Goal: Information Seeking & Learning: Learn about a topic

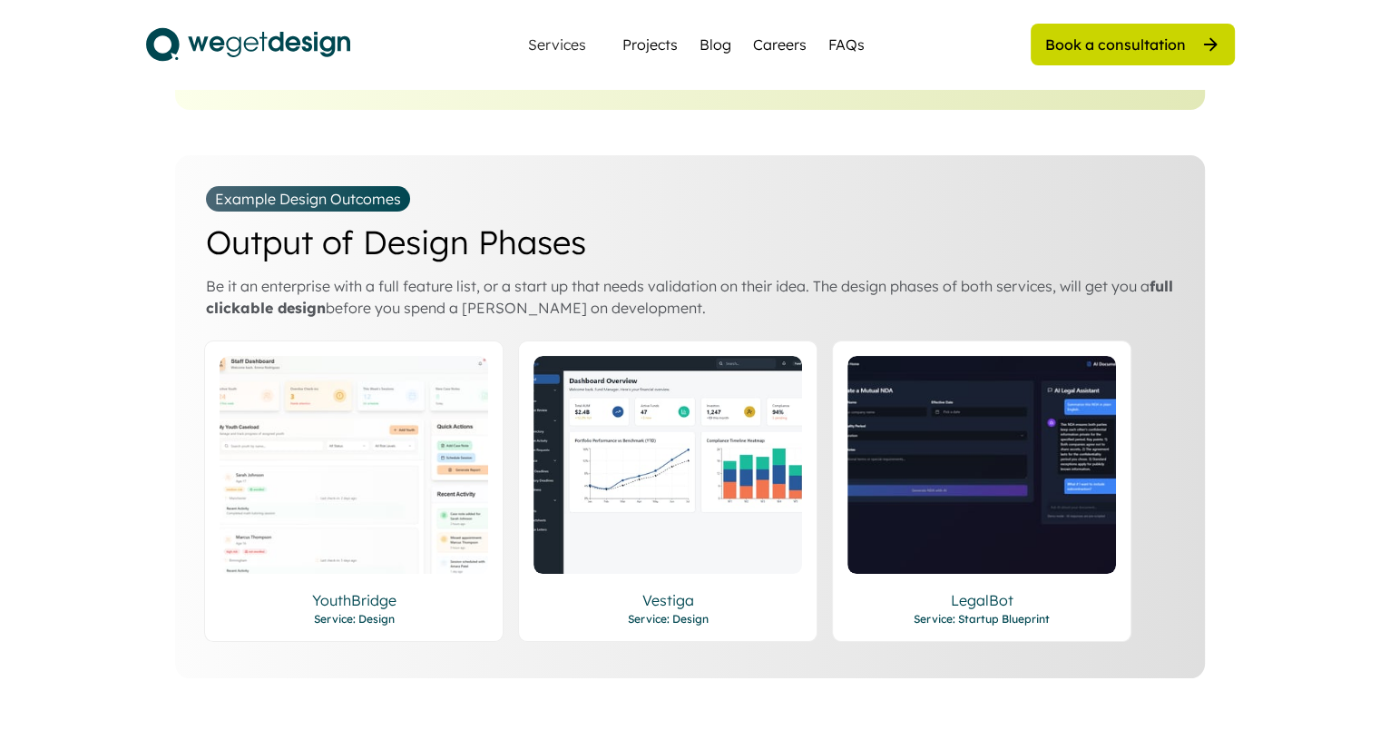
scroll to position [2995, 0]
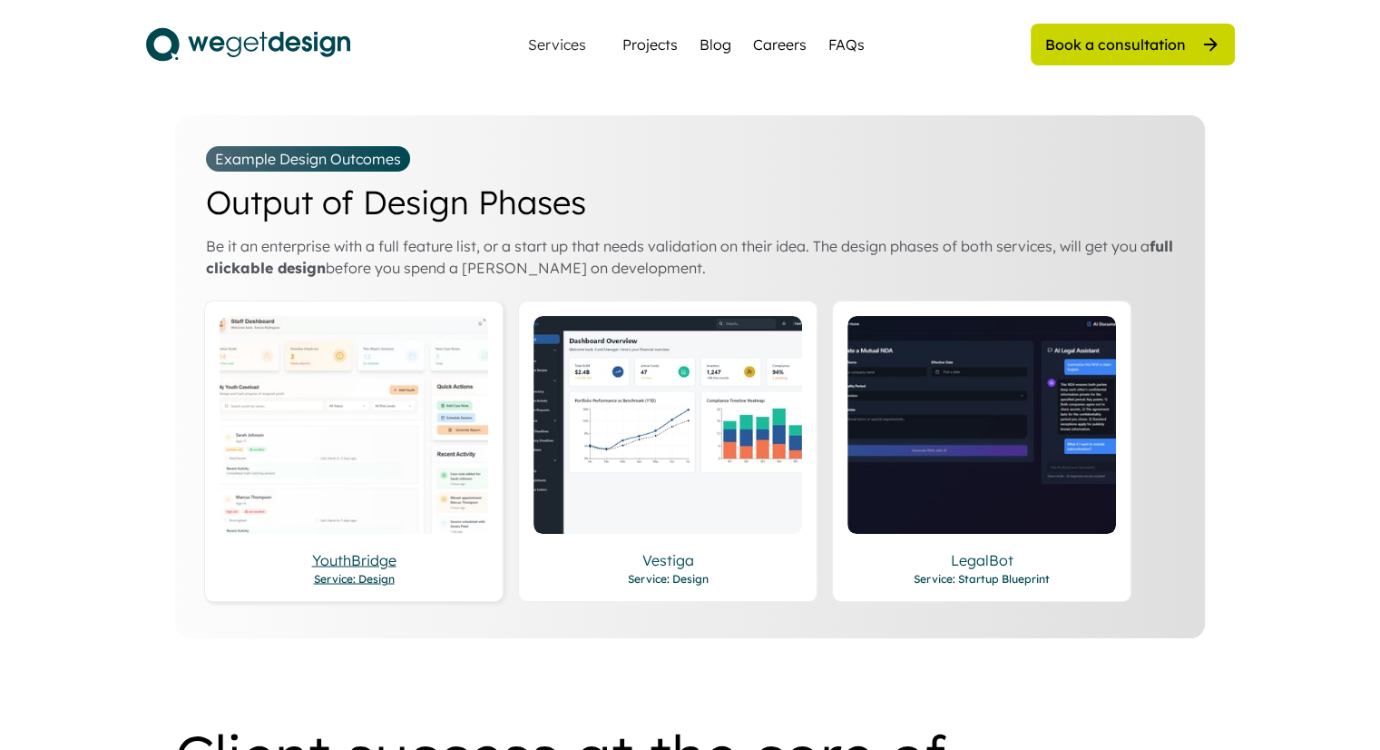
click at [329, 548] on div "YouthBridge" at bounding box center [354, 559] width 269 height 22
click at [675, 548] on div "Vestiga" at bounding box center [668, 559] width 269 height 22
click at [995, 548] on div "LegalBot" at bounding box center [982, 559] width 269 height 22
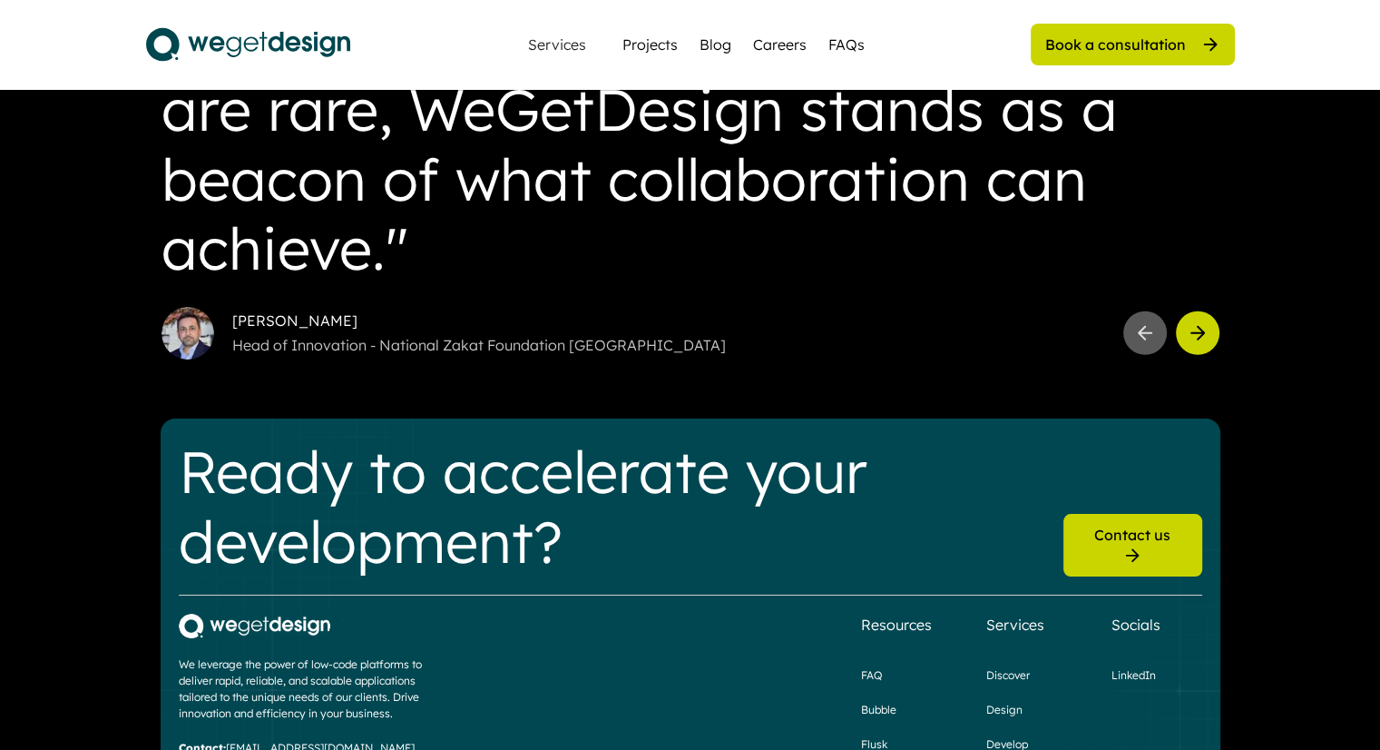
scroll to position [4793, 0]
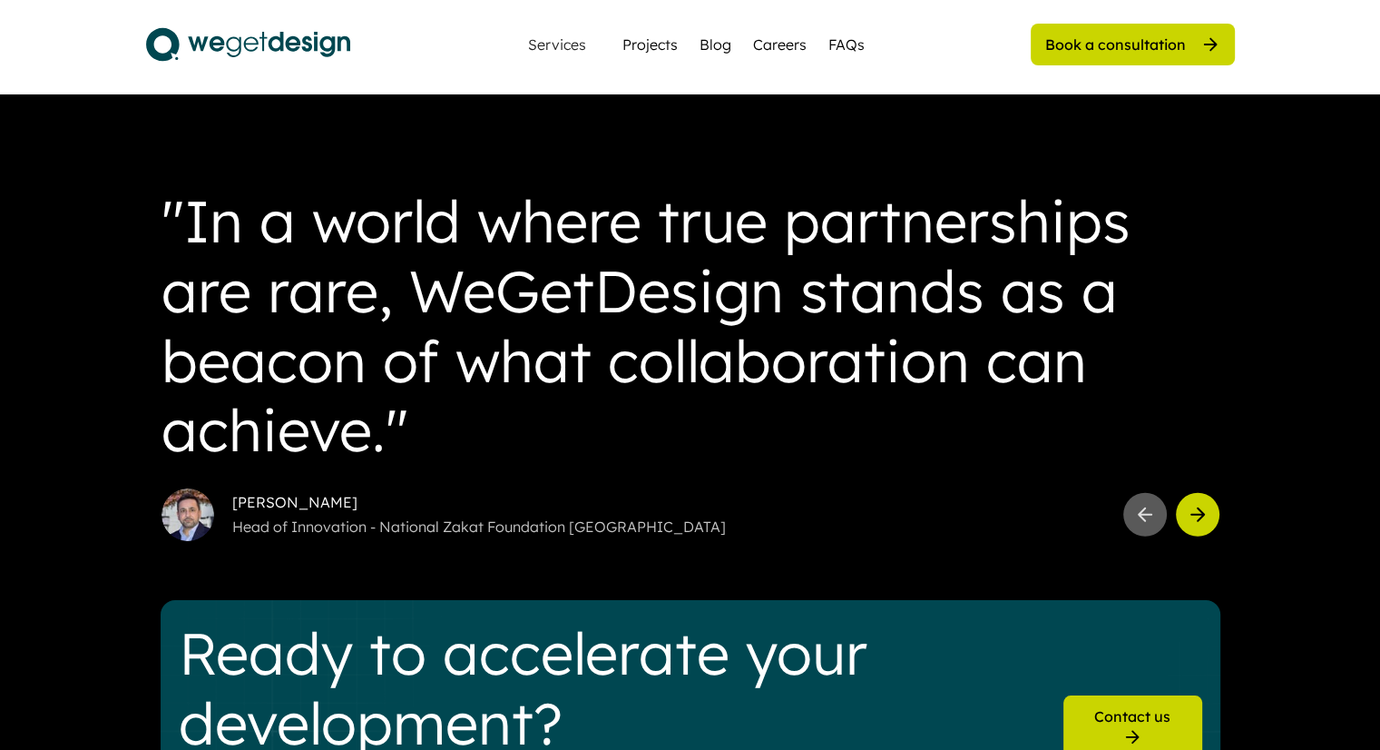
click at [1209, 498] on button at bounding box center [1198, 515] width 44 height 44
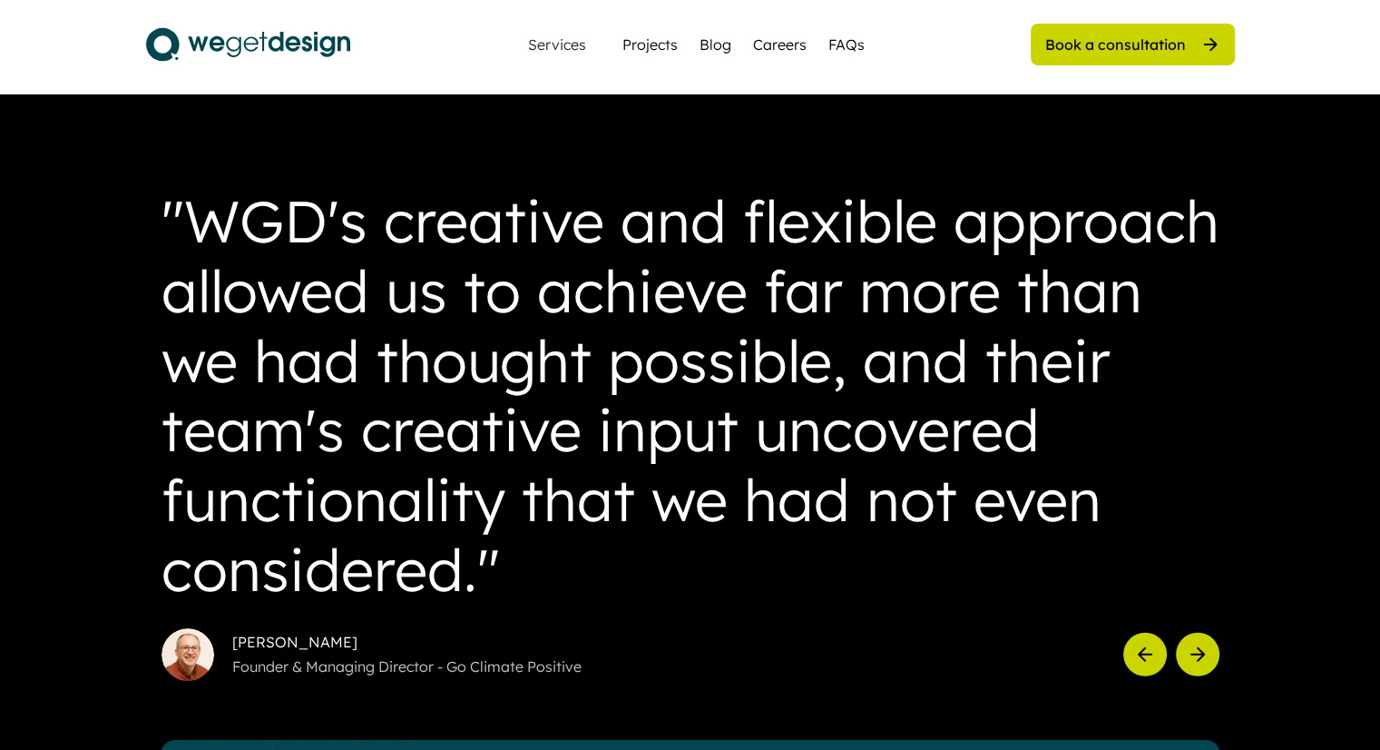
click at [1196, 643] on icon at bounding box center [1198, 654] width 22 height 22
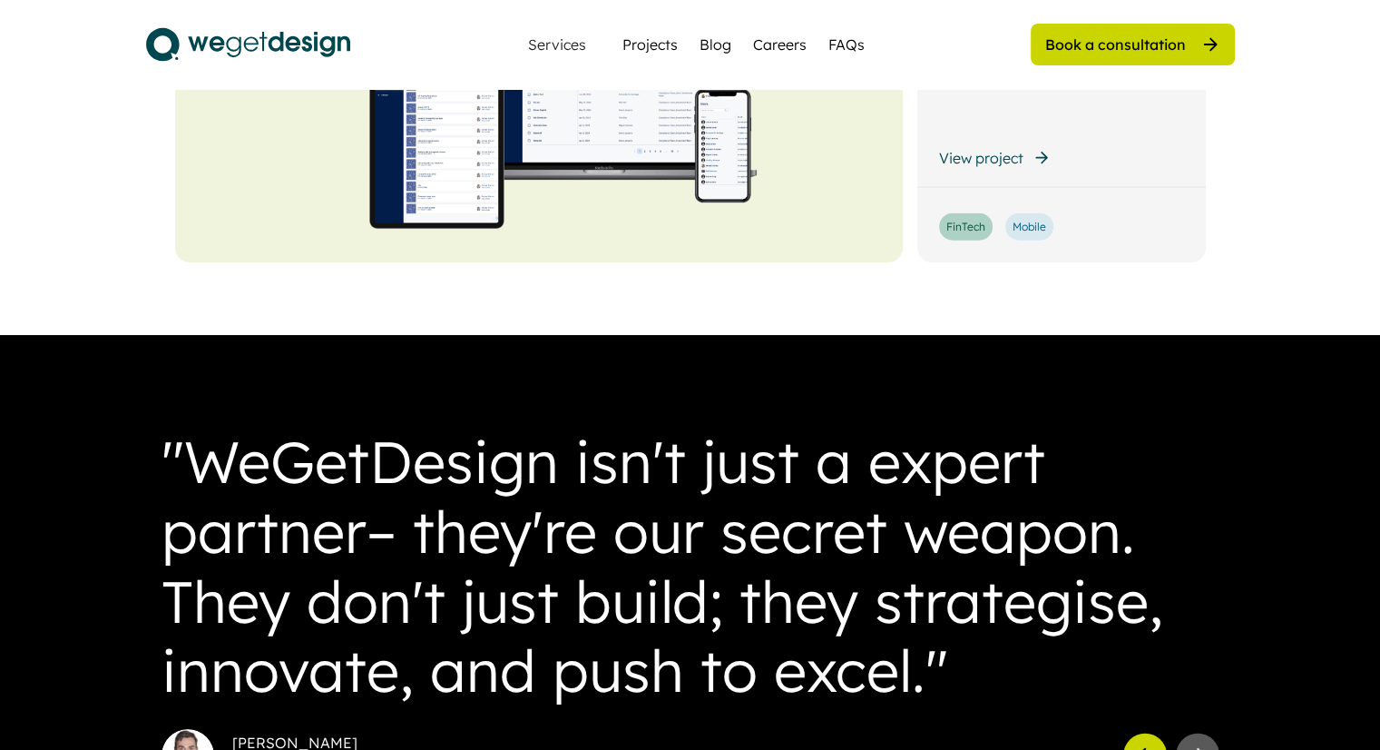
scroll to position [4339, 0]
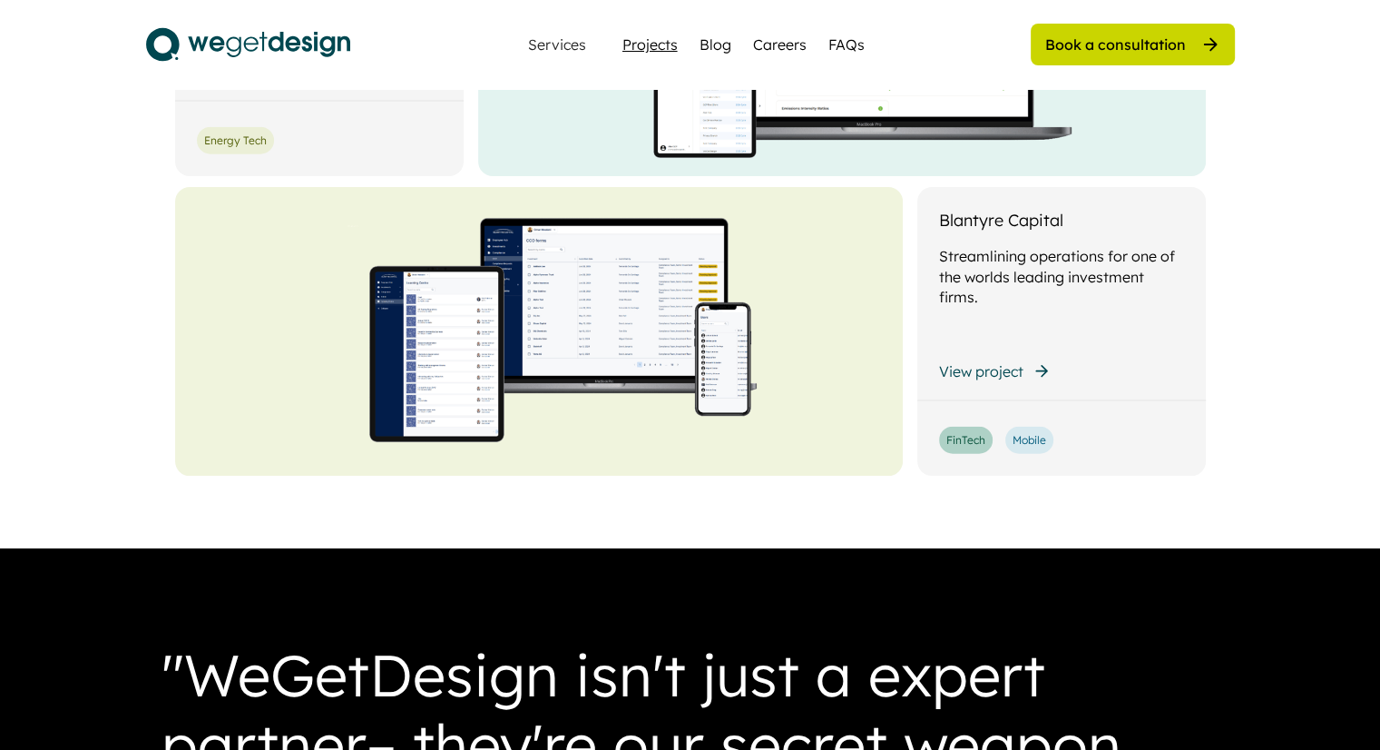
click at [663, 45] on div "Projects" at bounding box center [650, 45] width 55 height 22
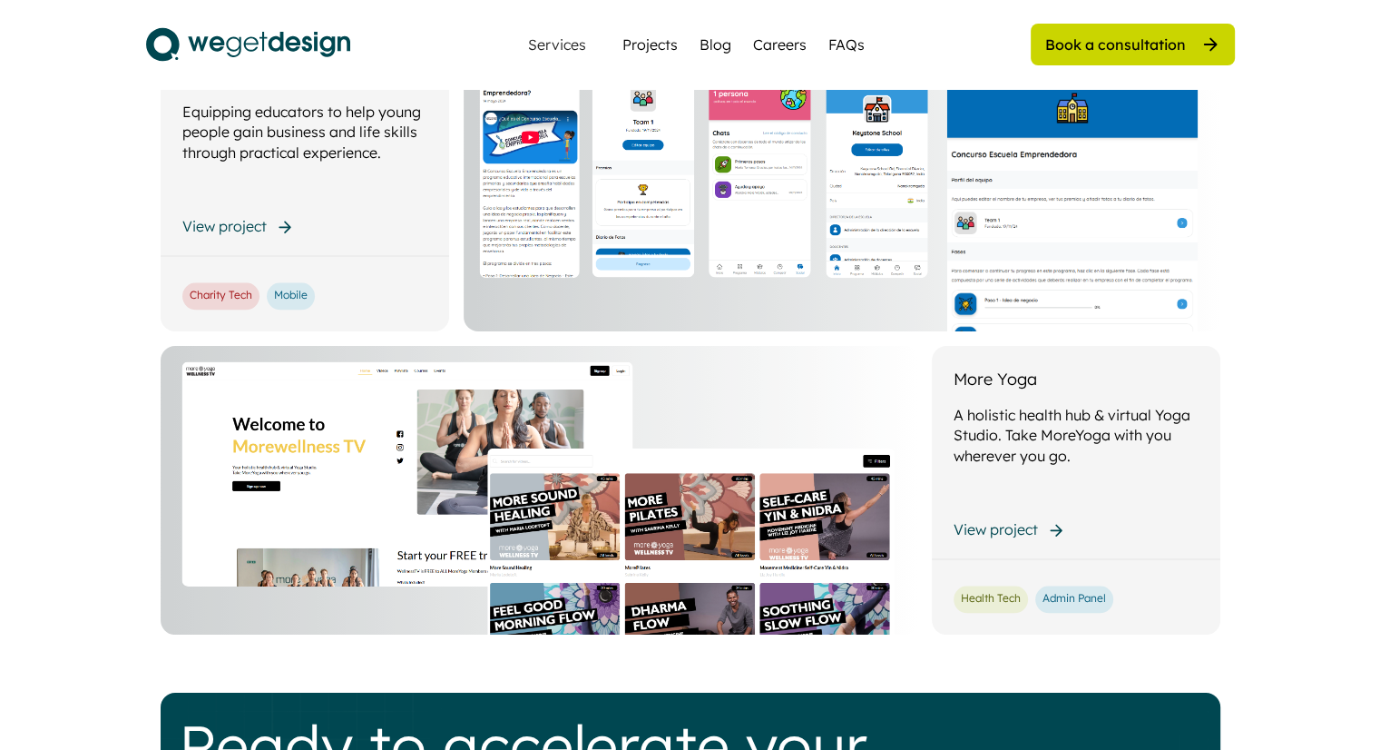
scroll to position [1815, 0]
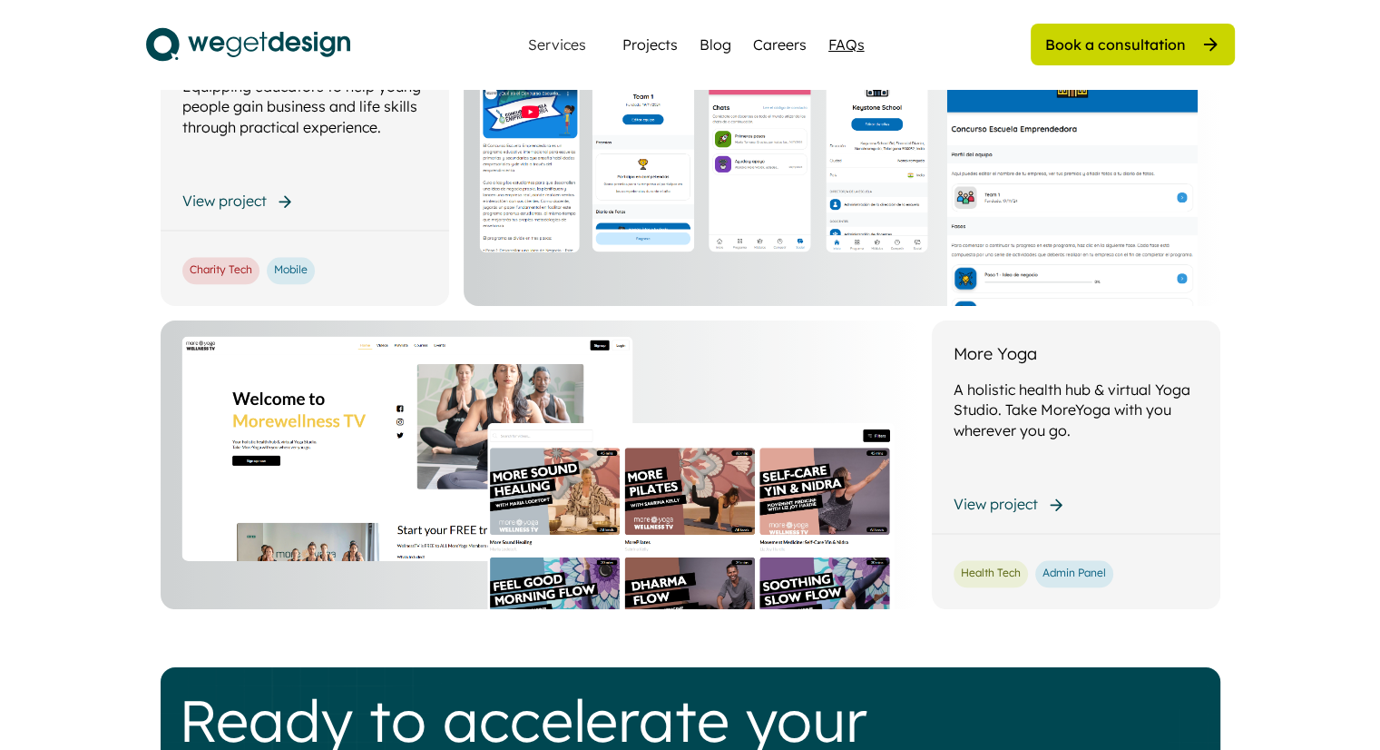
click at [846, 39] on div "FAQs" at bounding box center [847, 45] width 36 height 22
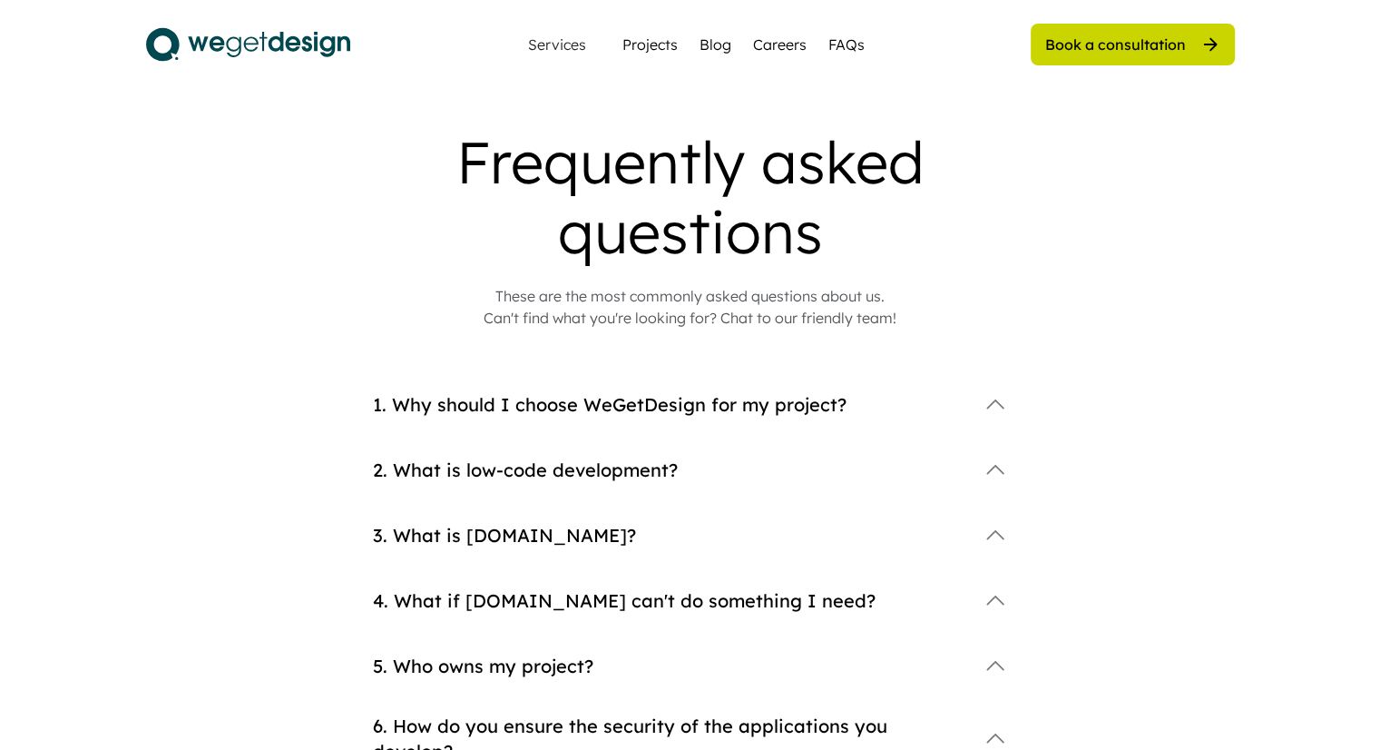
click at [976, 411] on div "1. Why should I choose WeGetDesign for my project?" at bounding box center [690, 405] width 635 height 36
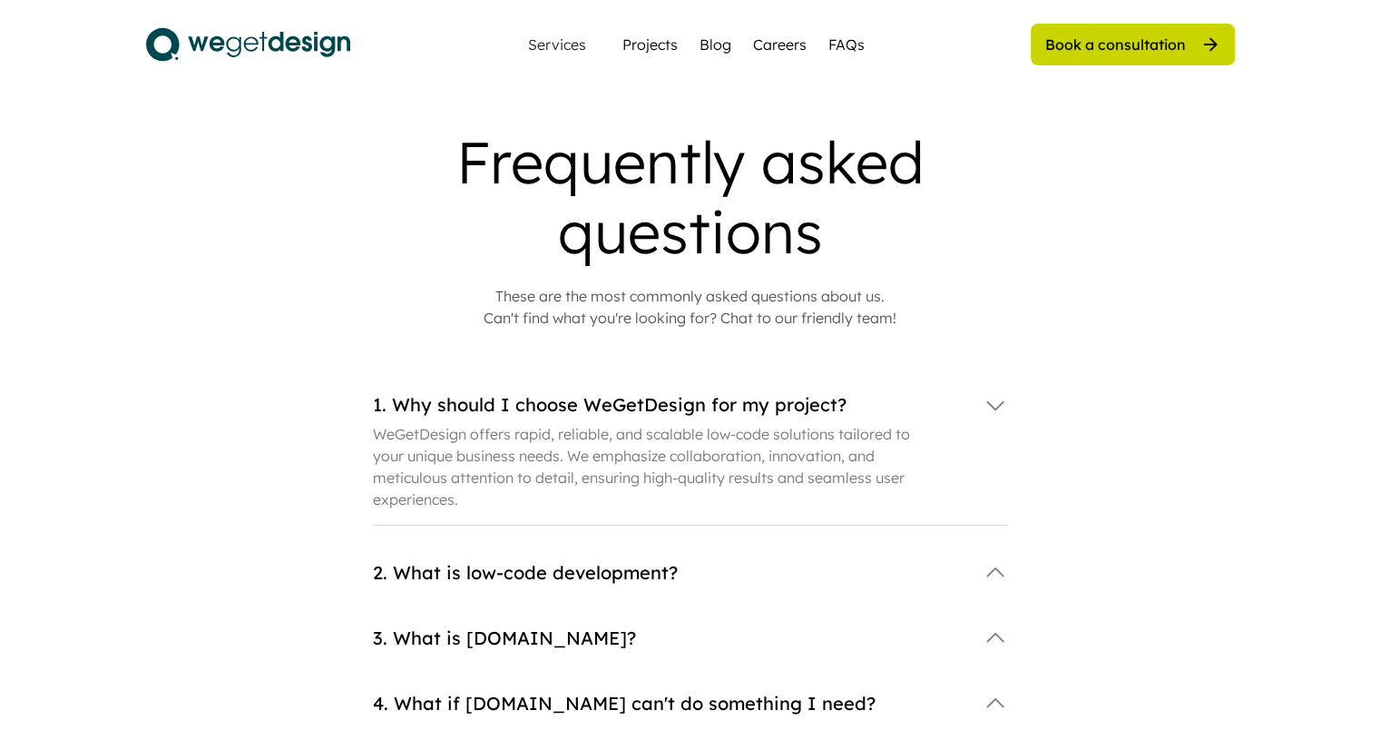
click at [990, 571] on icon at bounding box center [995, 572] width 25 height 25
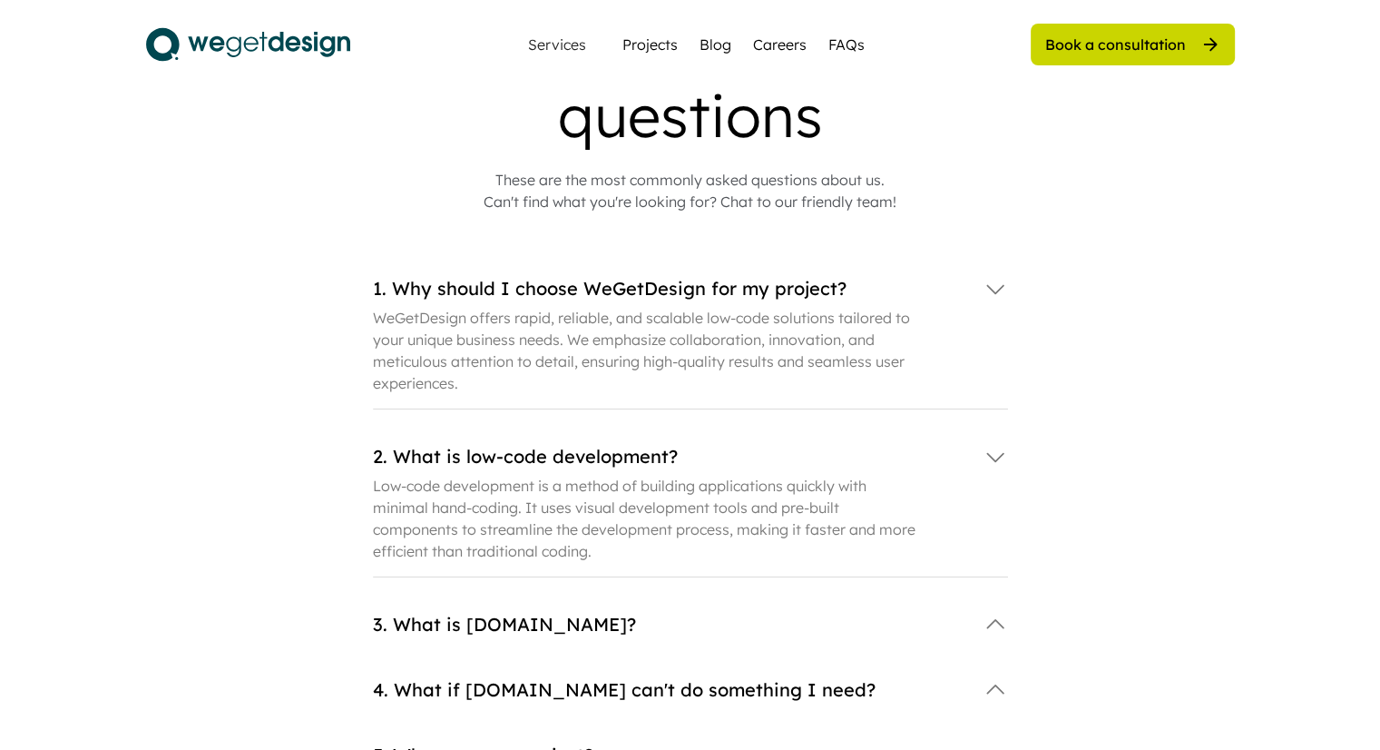
scroll to position [363, 0]
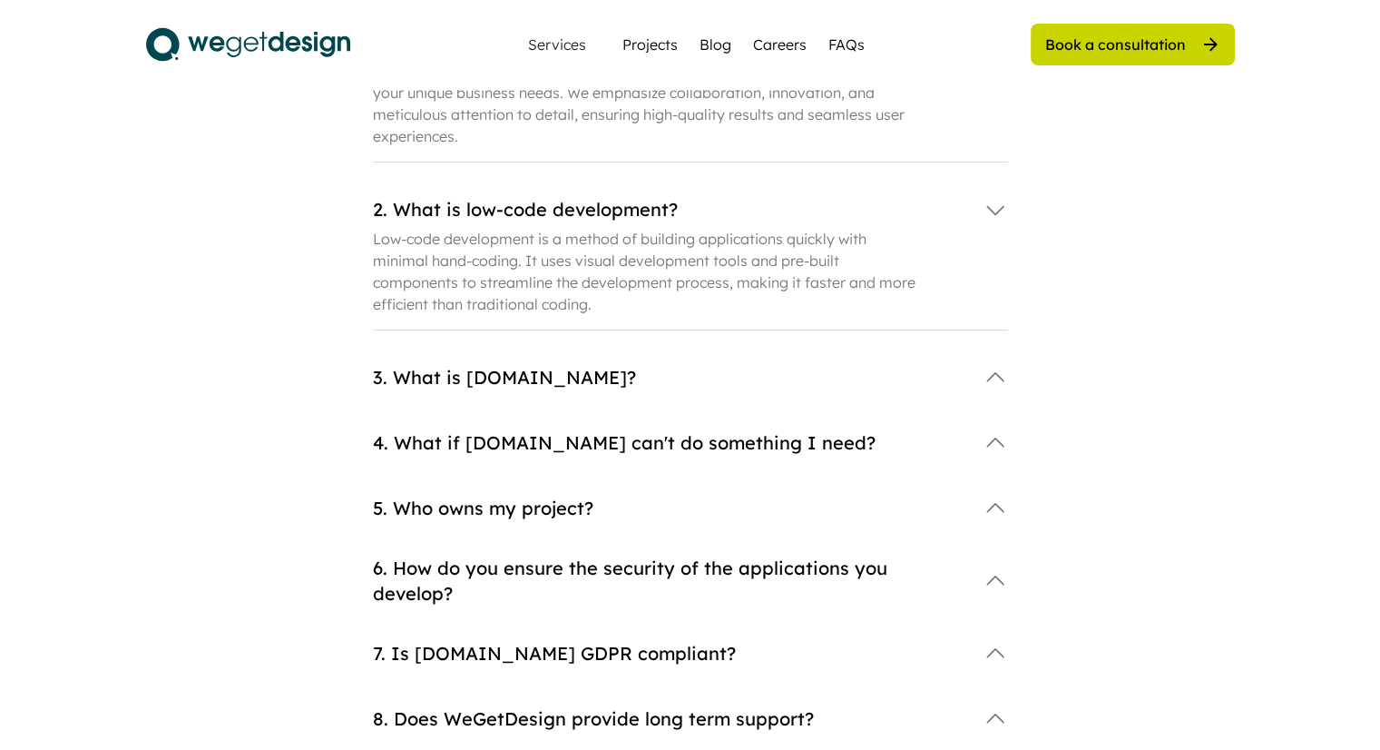
click at [998, 388] on icon at bounding box center [995, 377] width 25 height 25
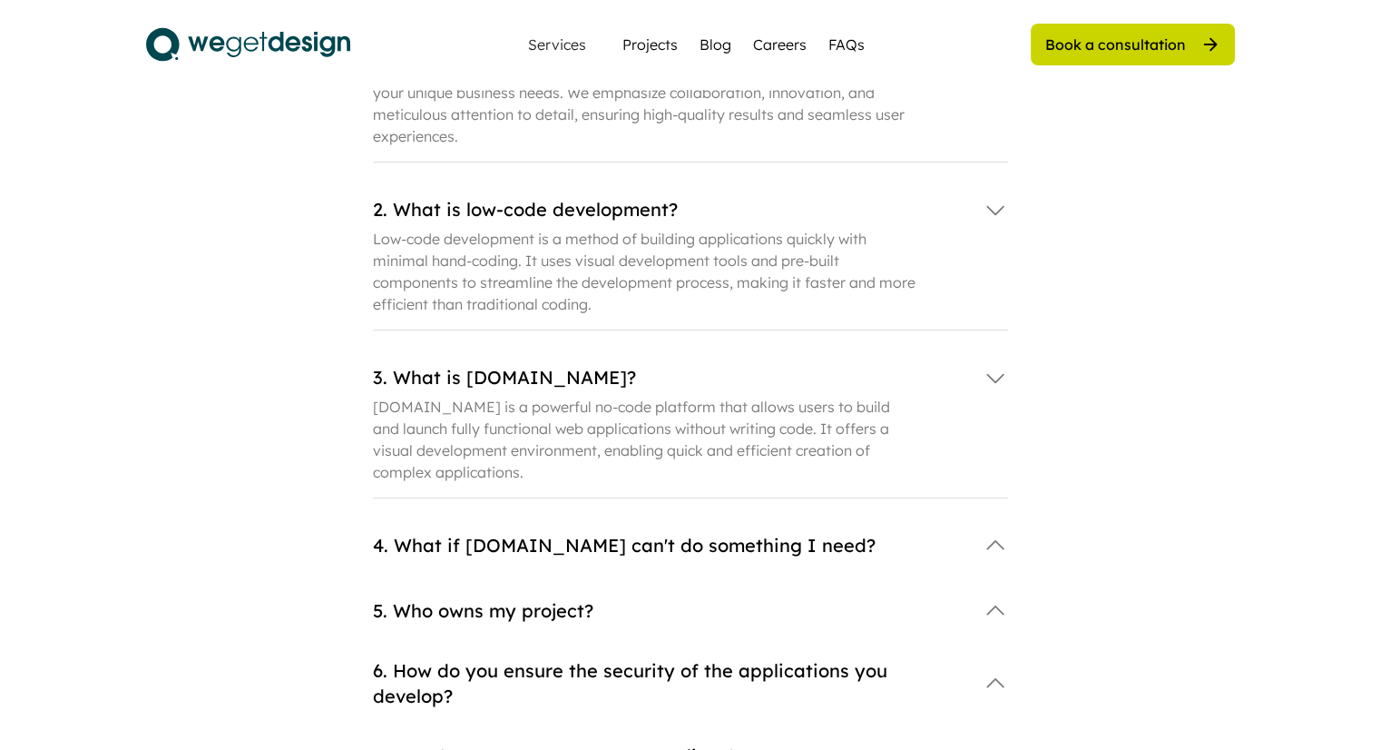
click at [993, 543] on icon at bounding box center [995, 545] width 25 height 25
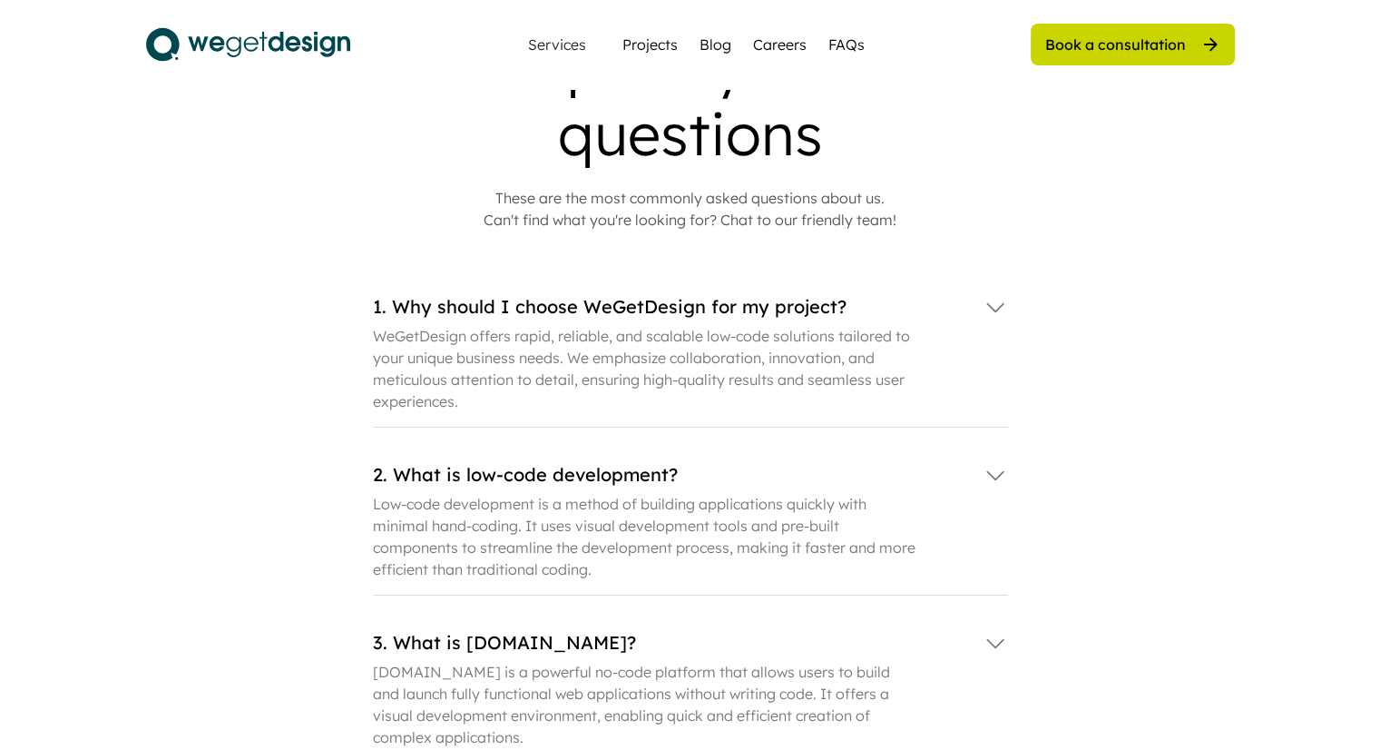
scroll to position [0, 0]
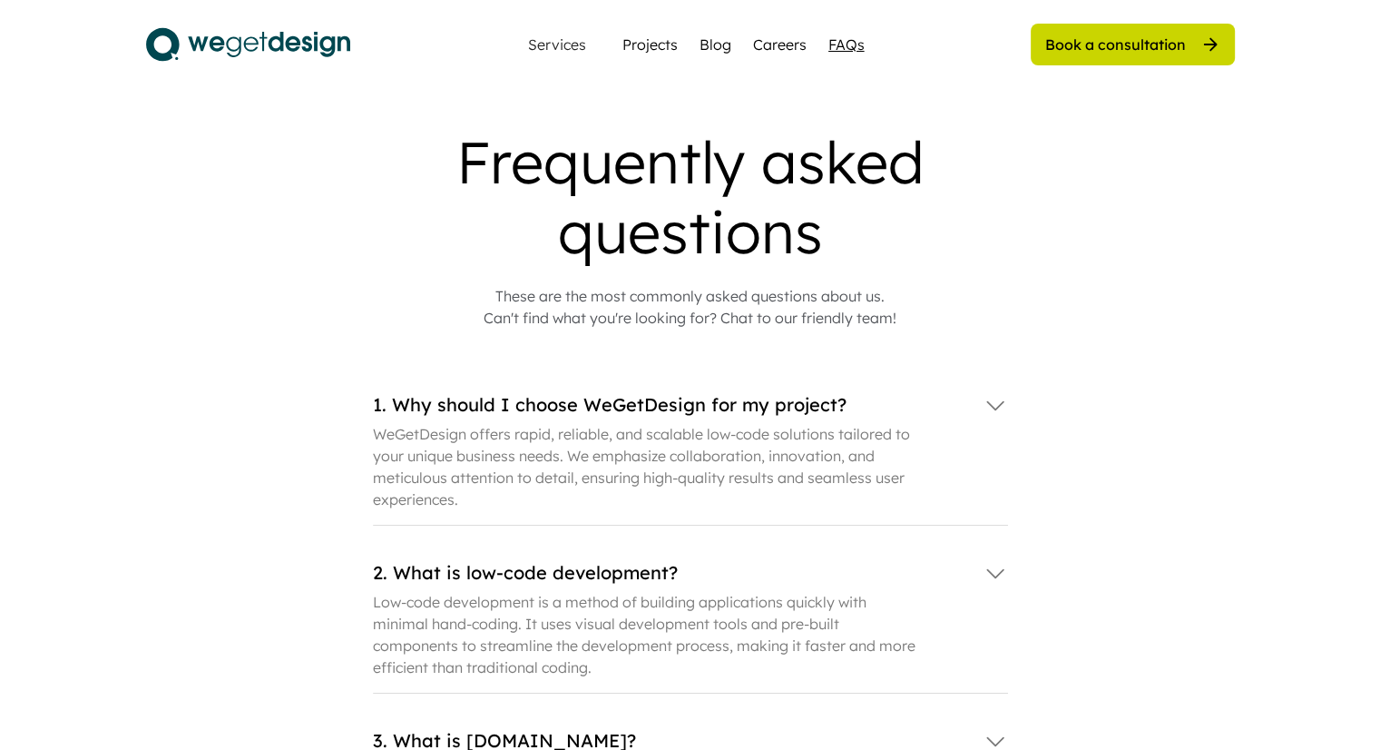
click at [844, 44] on div "FAQs" at bounding box center [847, 45] width 36 height 22
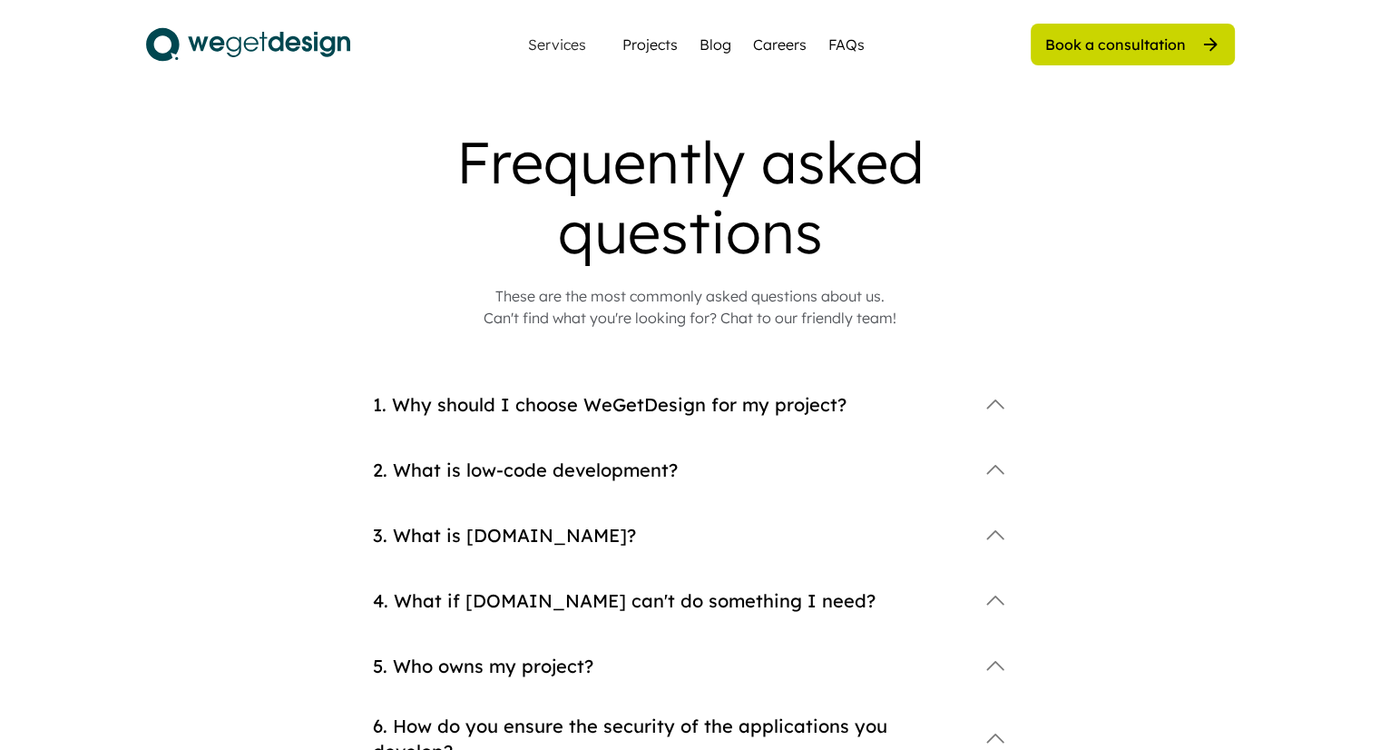
click at [304, 38] on img at bounding box center [248, 44] width 204 height 45
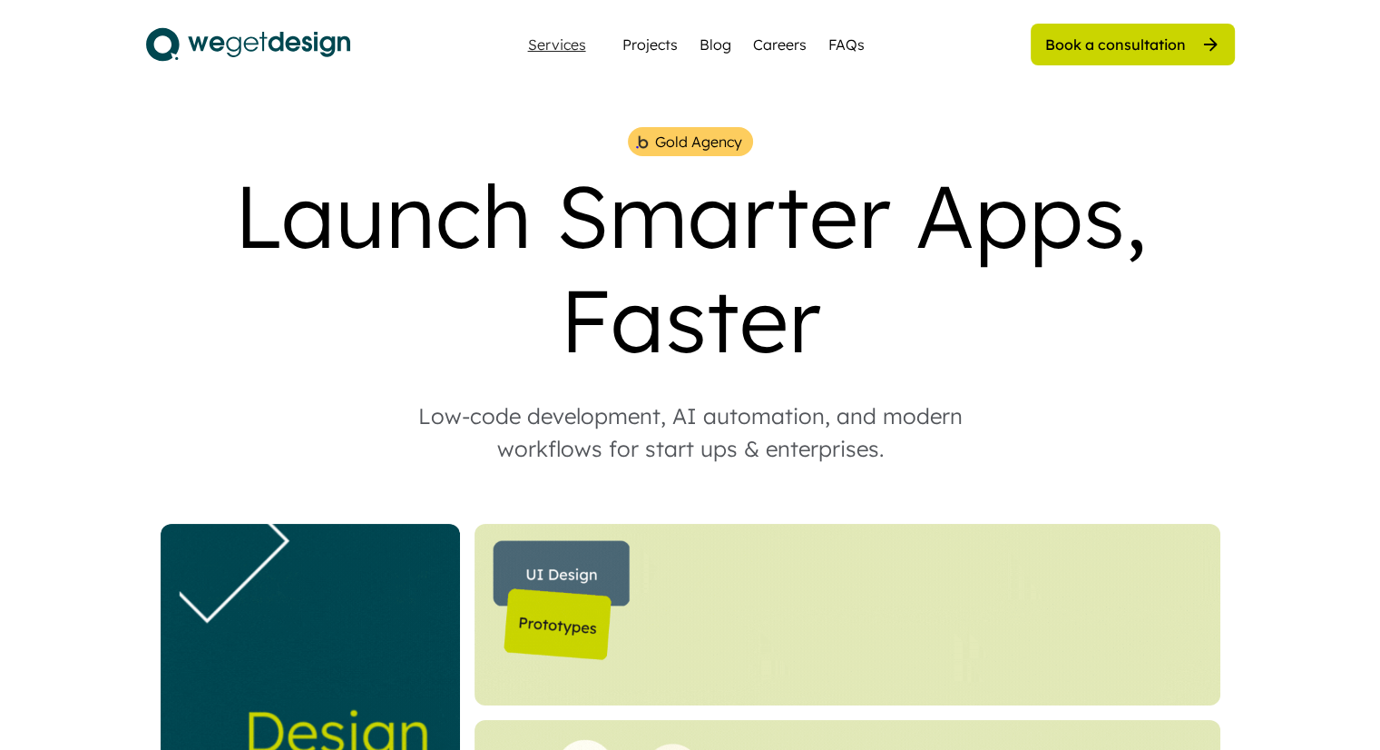
click at [584, 48] on div "Services" at bounding box center [557, 44] width 73 height 15
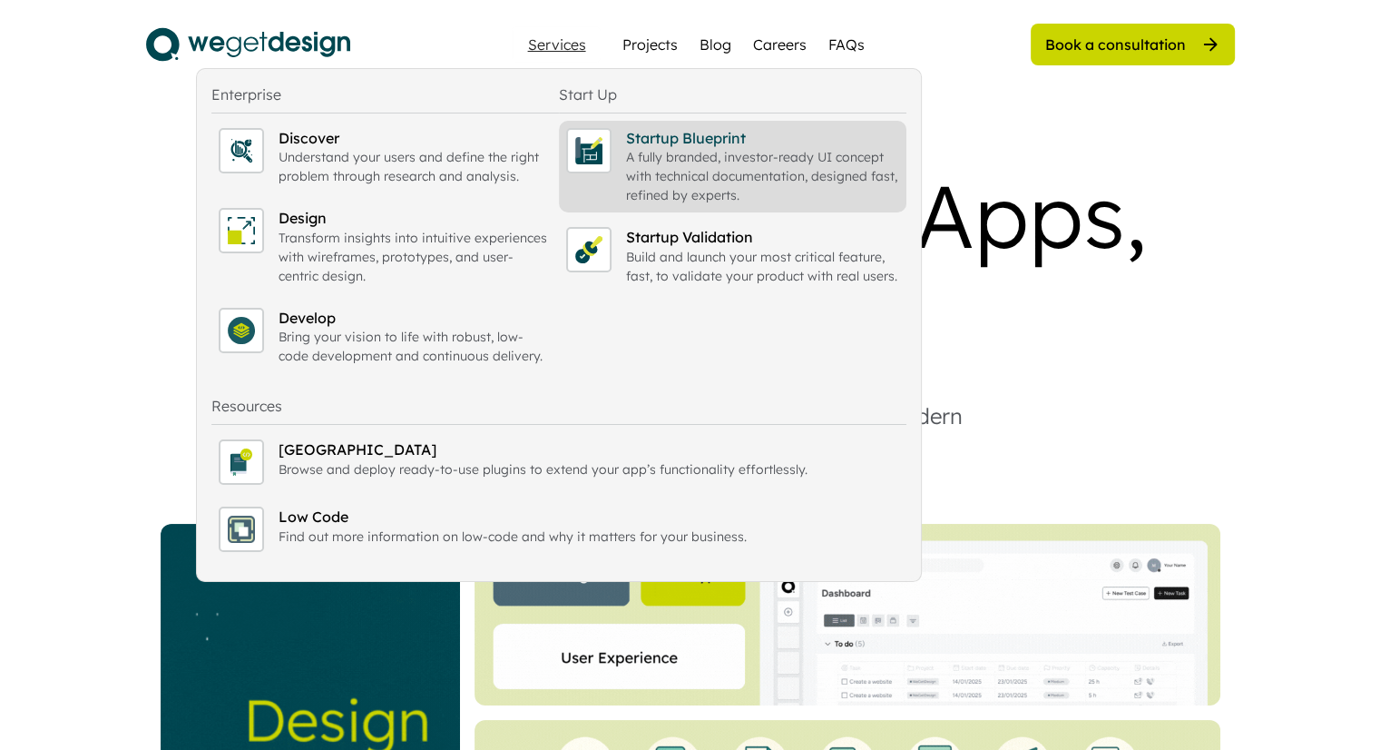
click at [640, 136] on div "Startup Blueprint" at bounding box center [762, 138] width 273 height 20
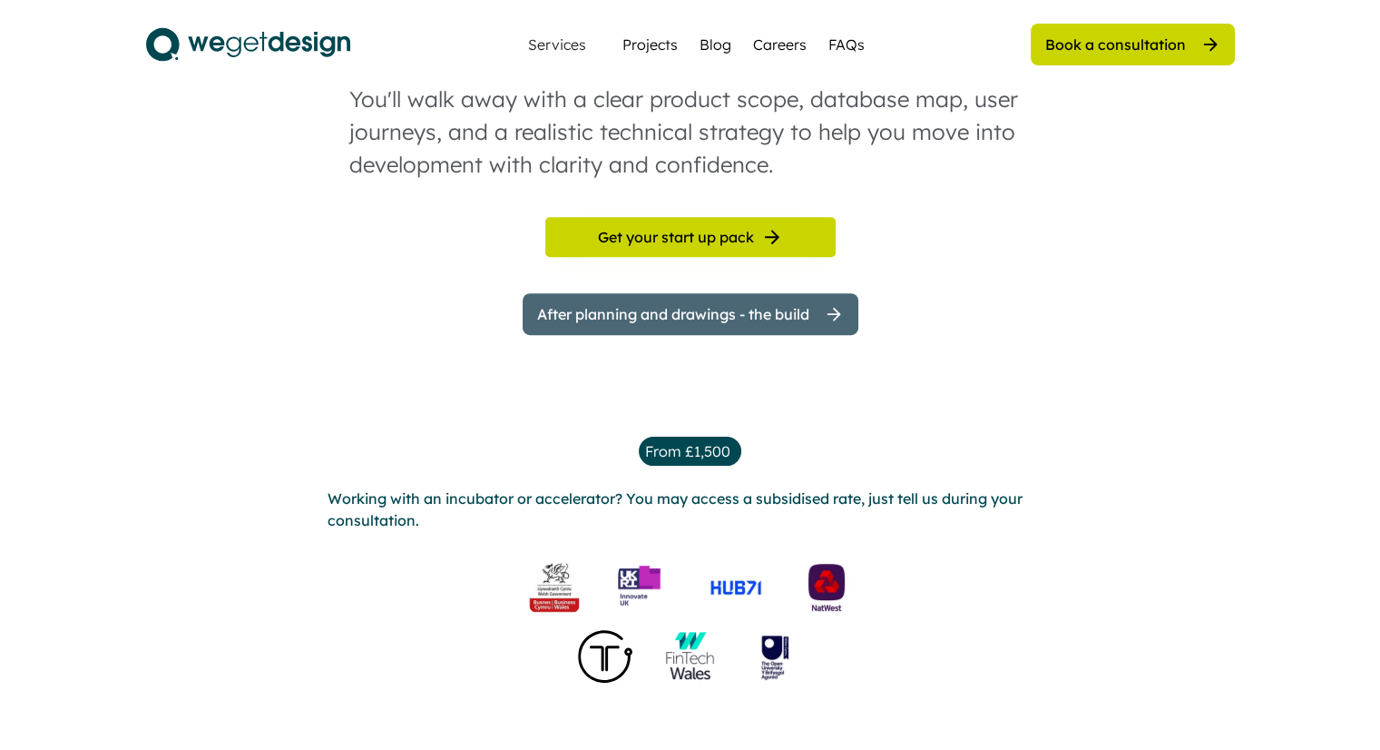
scroll to position [1089, 0]
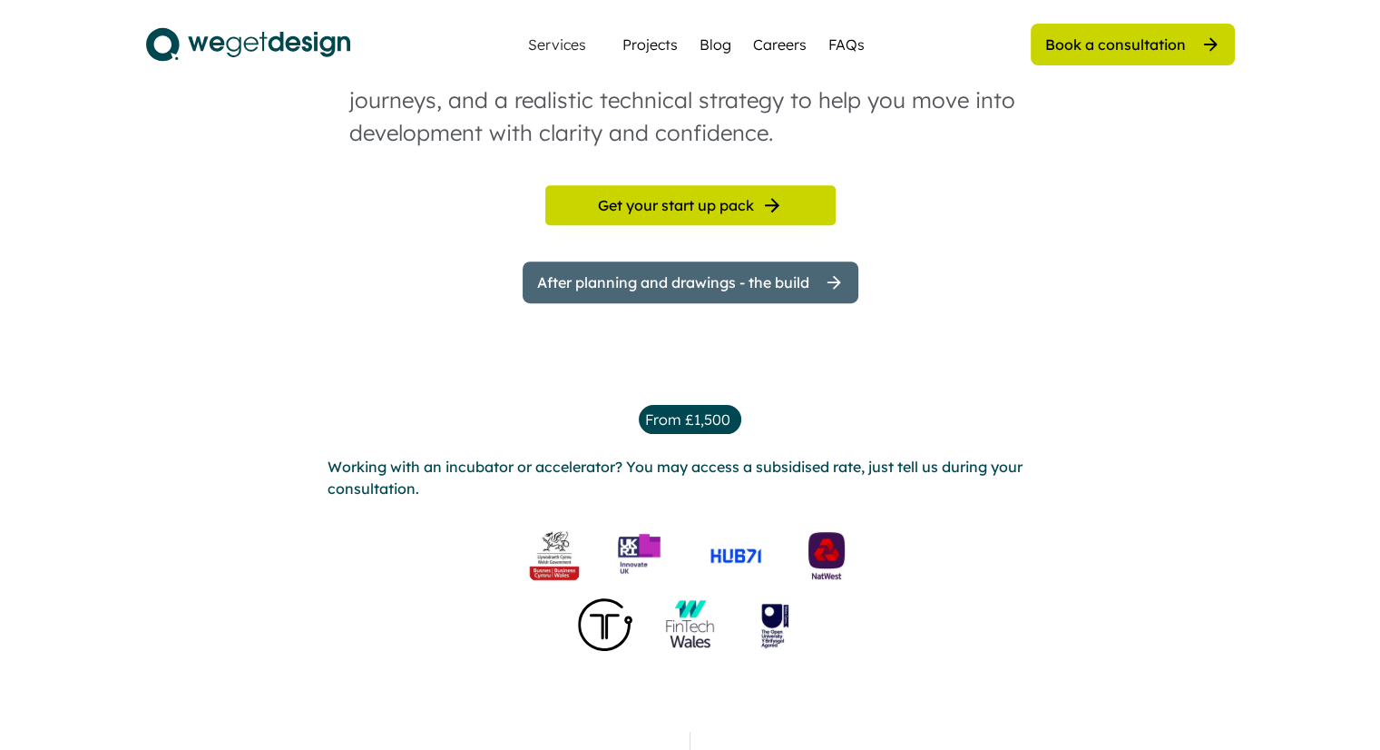
click at [786, 280] on div "After planning and drawings - the build" at bounding box center [673, 282] width 272 height 20
